Goal: Transaction & Acquisition: Book appointment/travel/reservation

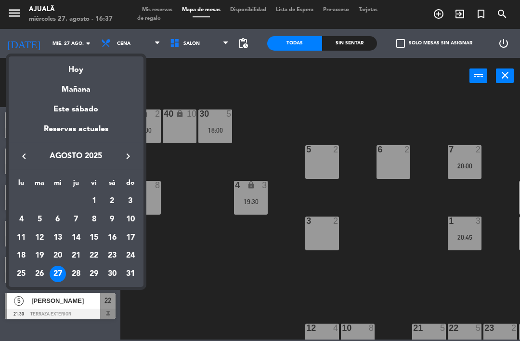
scroll to position [31, 0]
click at [128, 161] on icon "keyboard_arrow_right" at bounding box center [128, 156] width 12 height 12
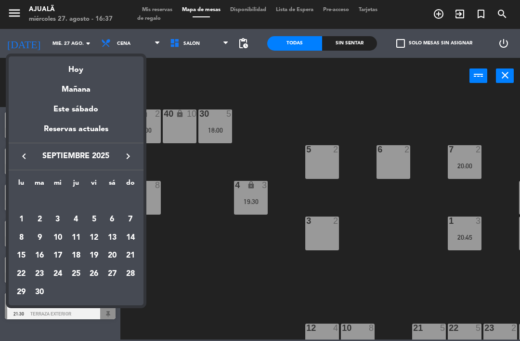
click at [58, 221] on div "3" at bounding box center [58, 219] width 16 height 16
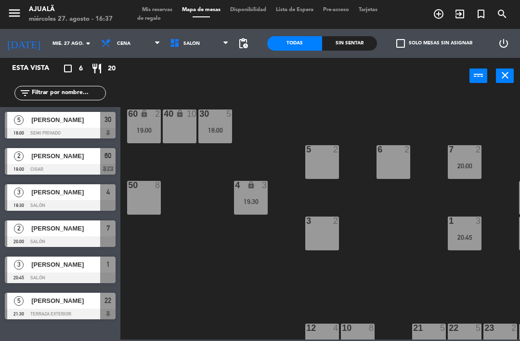
type input "mié. [DATE]"
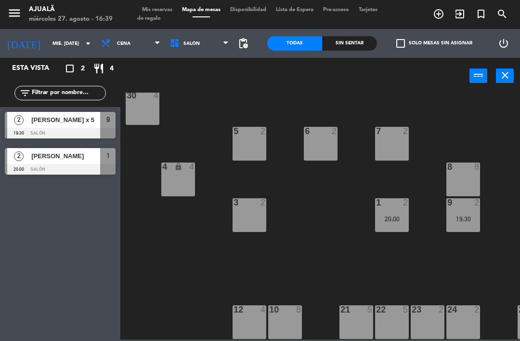
scroll to position [18, 73]
click at [259, 204] on div "2" at bounding box center [265, 202] width 16 height 9
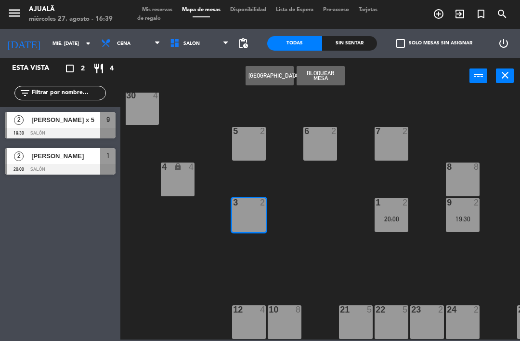
click at [271, 73] on button "[GEOGRAPHIC_DATA]" at bounding box center [270, 75] width 48 height 19
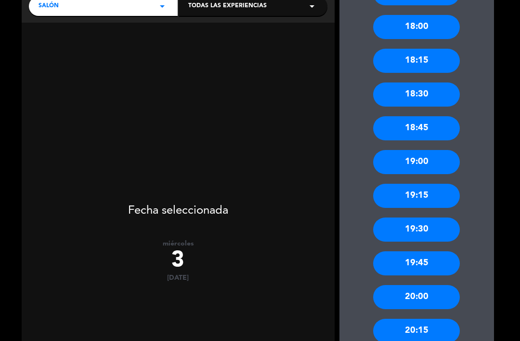
scroll to position [157, 0]
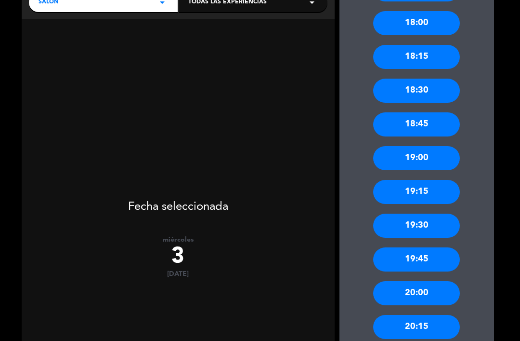
click at [422, 247] on div "19:45" at bounding box center [416, 259] width 87 height 24
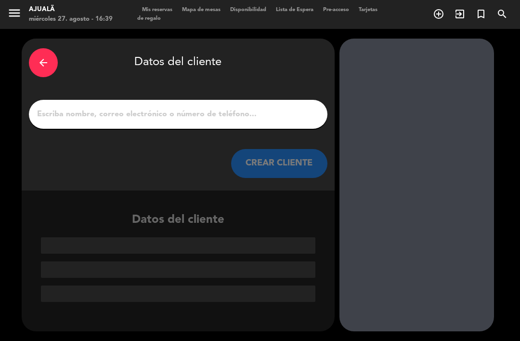
scroll to position [0, 0]
click at [240, 100] on div at bounding box center [178, 114] width 299 height 29
click at [246, 107] on input "1" at bounding box center [178, 113] width 284 height 13
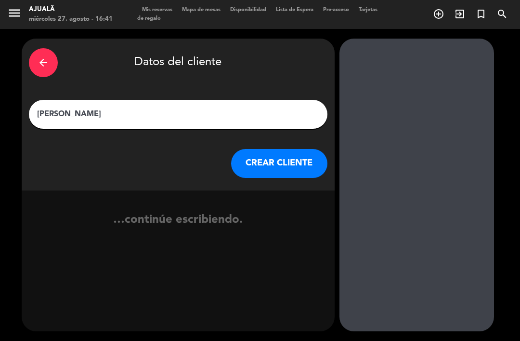
type input "[PERSON_NAME]"
click at [287, 149] on button "CREAR CLIENTE" at bounding box center [279, 163] width 96 height 29
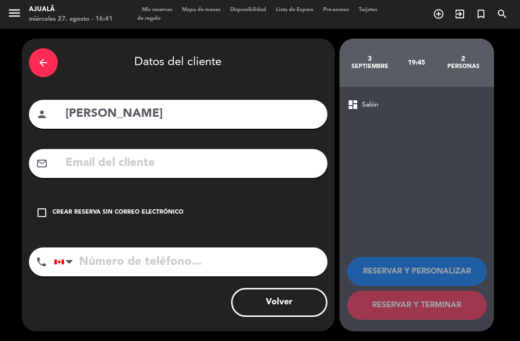
click at [50, 198] on div "check_box_outline_blank Crear reserva sin correo electrónico" at bounding box center [178, 212] width 299 height 29
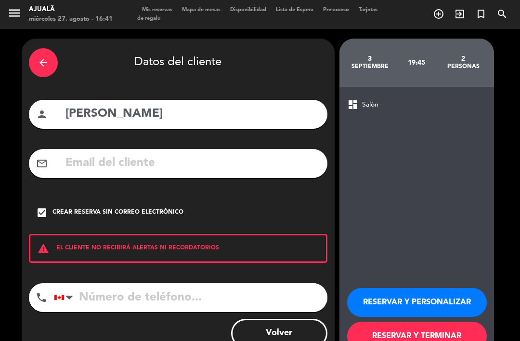
click at [130, 283] on input "tel" at bounding box center [191, 297] width 274 height 29
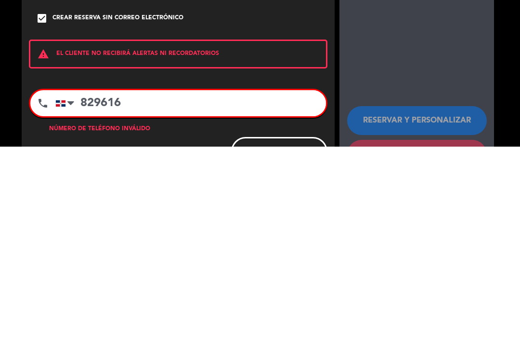
click at [175, 57] on div "arrow_back Datos del cliente person [PERSON_NAME] mail_outline check_box Crear …" at bounding box center [178, 207] width 313 height 336
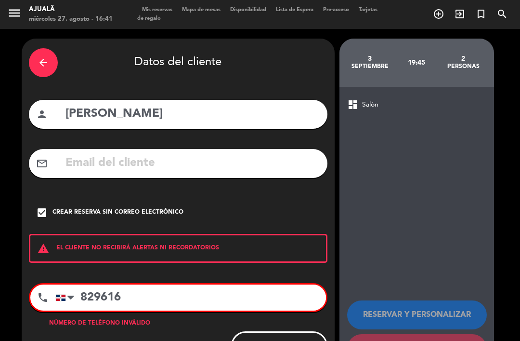
click at [162, 284] on input "829616" at bounding box center [190, 297] width 271 height 26
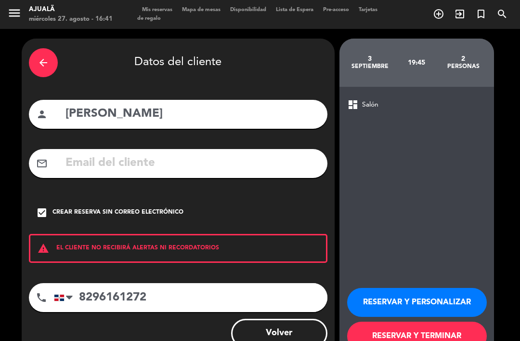
type input "8296161272"
click at [413, 321] on button "RESERVAR Y TERMINAR" at bounding box center [417, 335] width 140 height 29
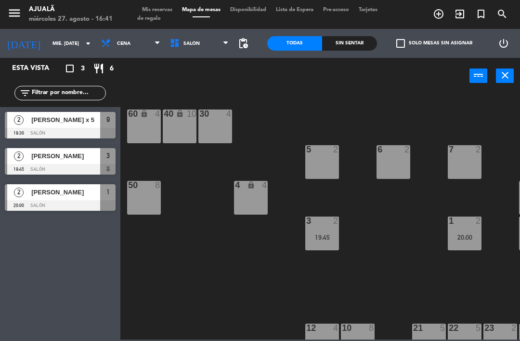
click at [42, 160] on span "[PERSON_NAME]" at bounding box center [65, 156] width 69 height 10
click at [64, 163] on div "[PERSON_NAME]" at bounding box center [65, 156] width 70 height 16
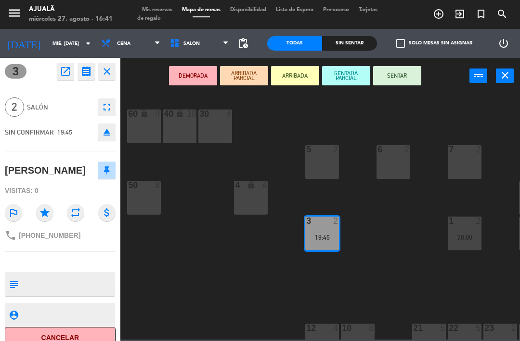
click at [67, 282] on textarea at bounding box center [68, 284] width 92 height 20
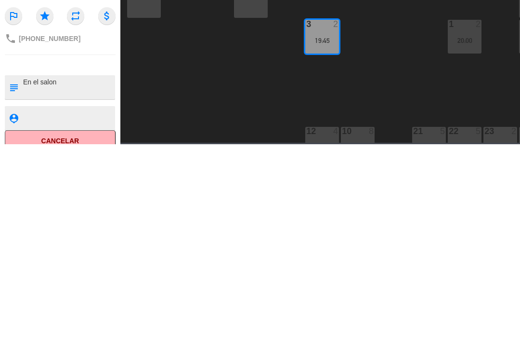
type textarea "En el salón"
